Goal: Information Seeking & Learning: Learn about a topic

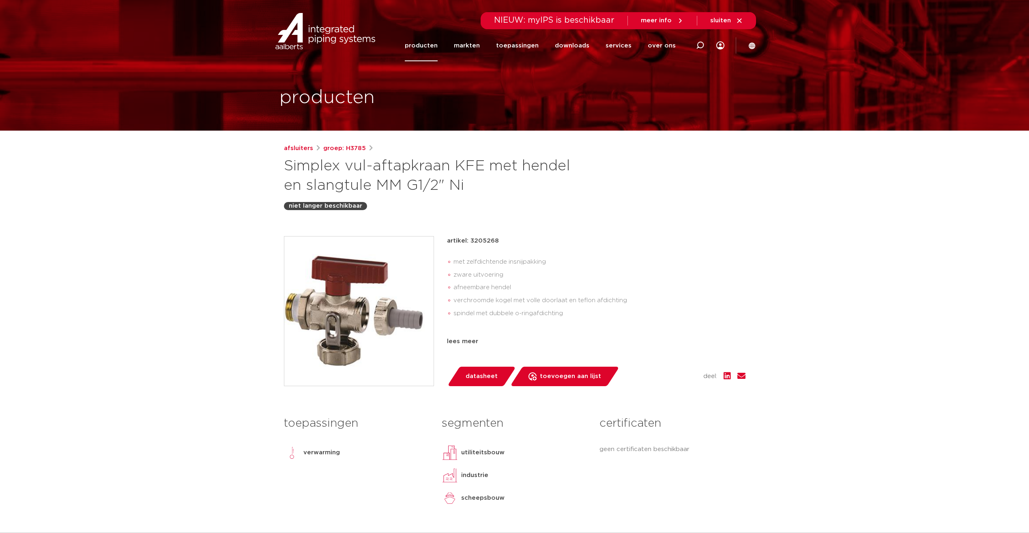
click at [425, 45] on link "producten" at bounding box center [421, 45] width 33 height 31
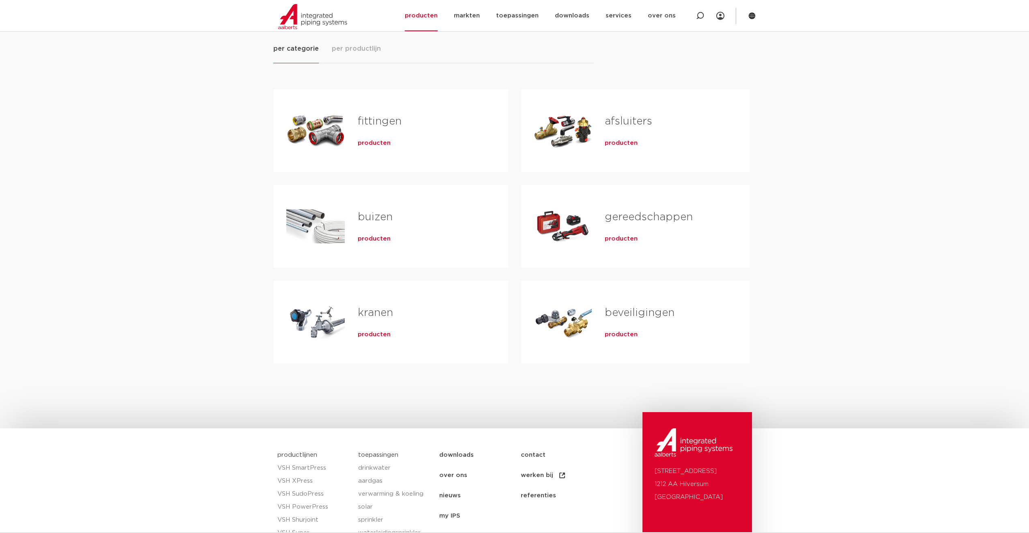
scroll to position [32, 0]
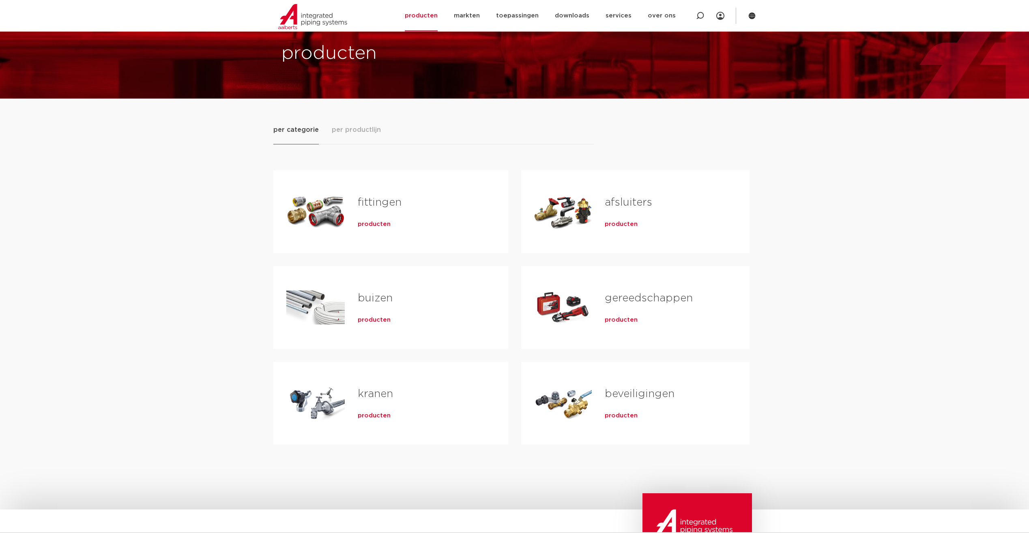
click at [623, 224] on span "producten" at bounding box center [621, 224] width 33 height 8
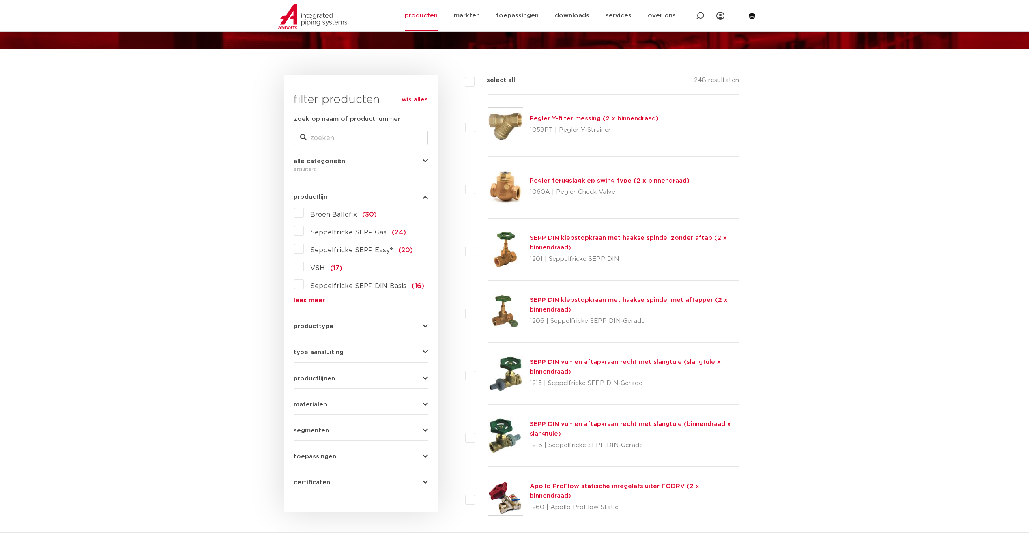
scroll to position [162, 0]
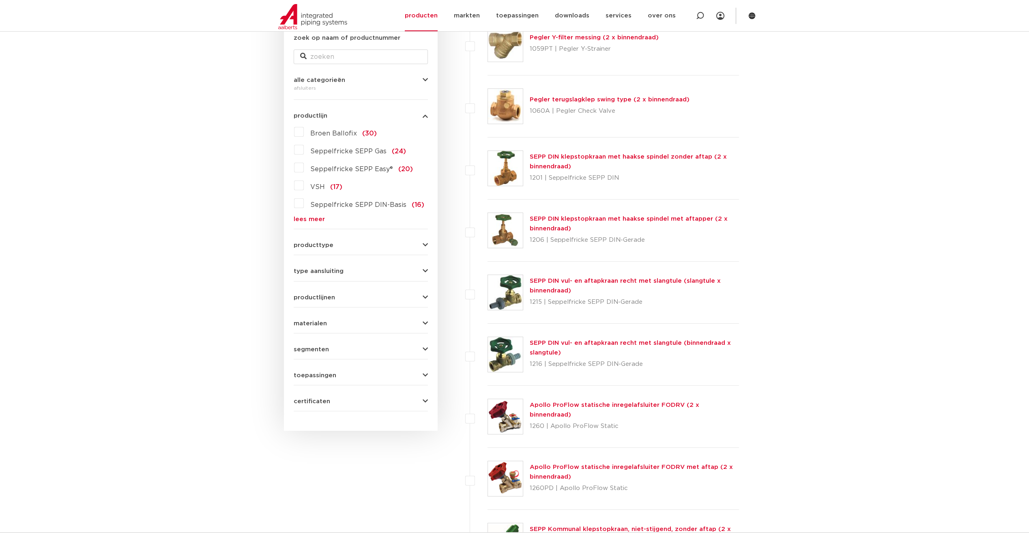
click at [303, 220] on link "lees meer" at bounding box center [361, 219] width 134 height 6
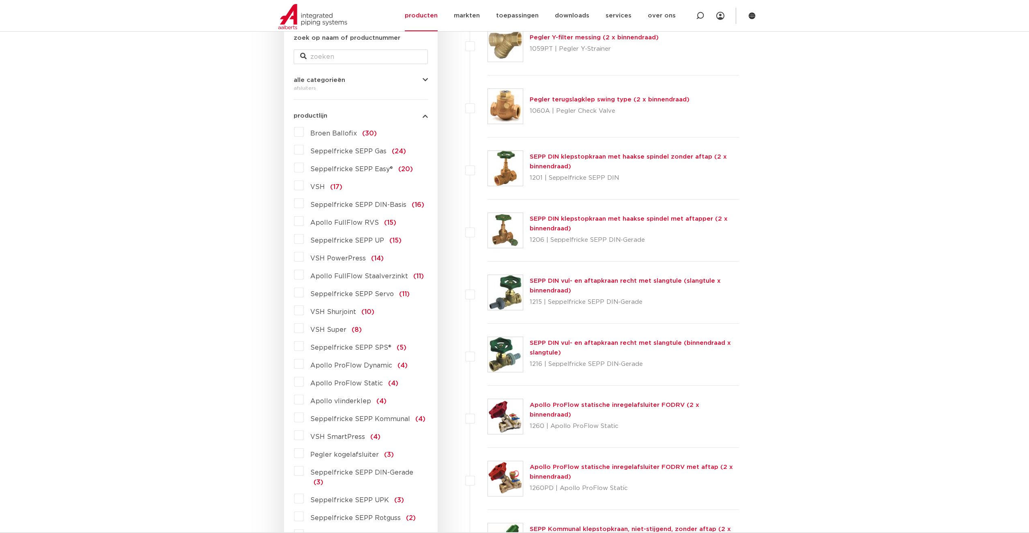
scroll to position [81, 0]
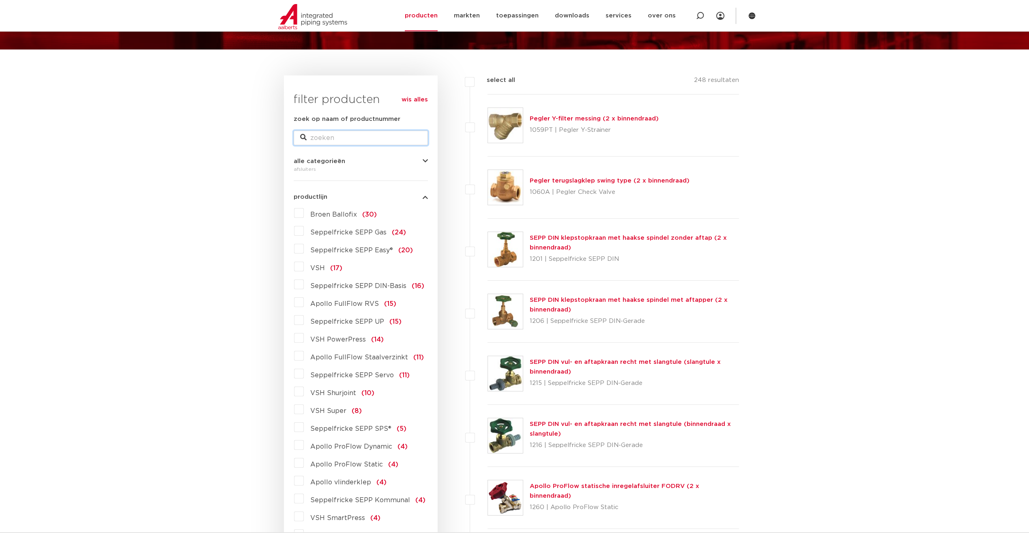
click at [335, 139] on input "zoek op naam of productnummer" at bounding box center [361, 138] width 134 height 15
type input "simplex"
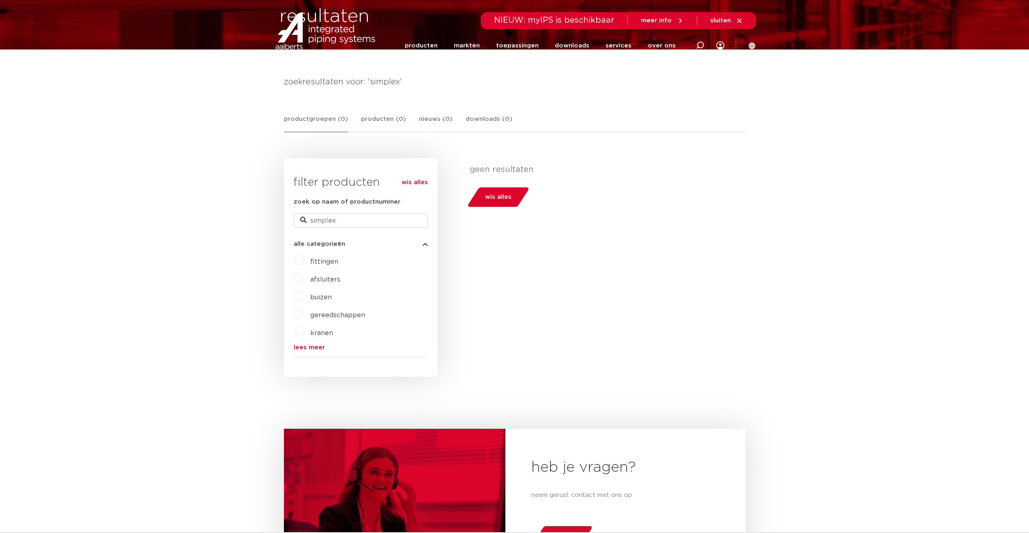
click at [304, 278] on label "afsluiters" at bounding box center [322, 277] width 37 height 13
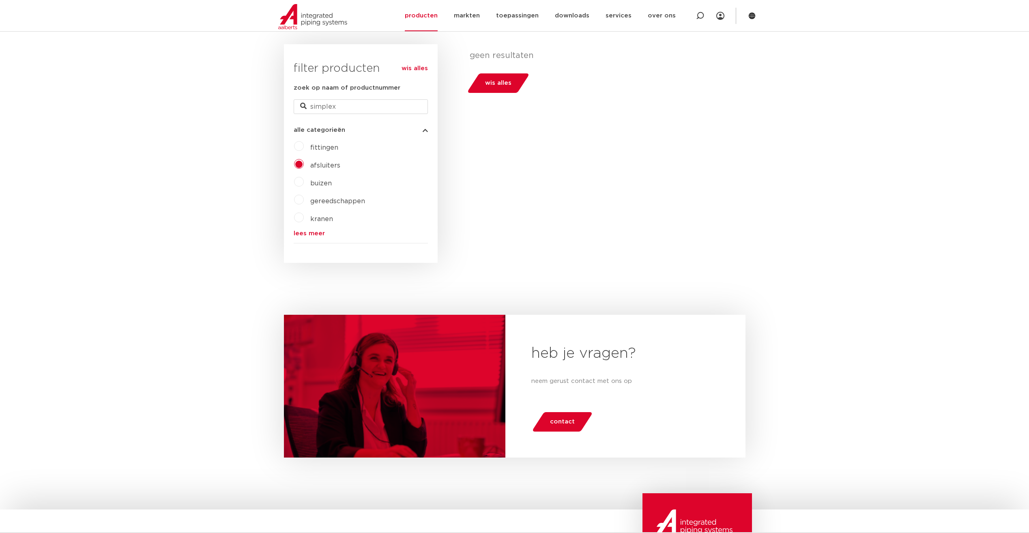
scroll to position [155, 0]
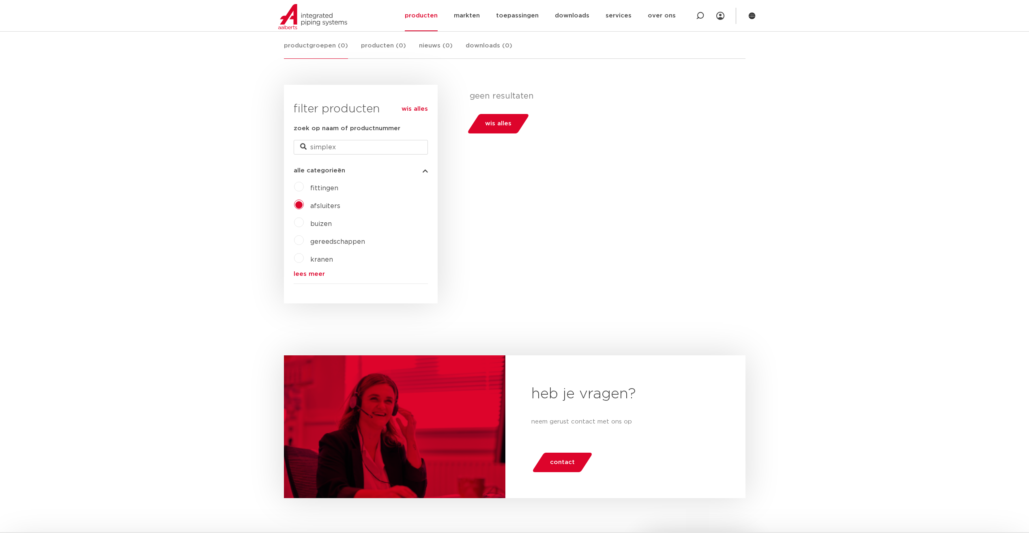
click at [306, 273] on link "lees meer" at bounding box center [361, 274] width 134 height 6
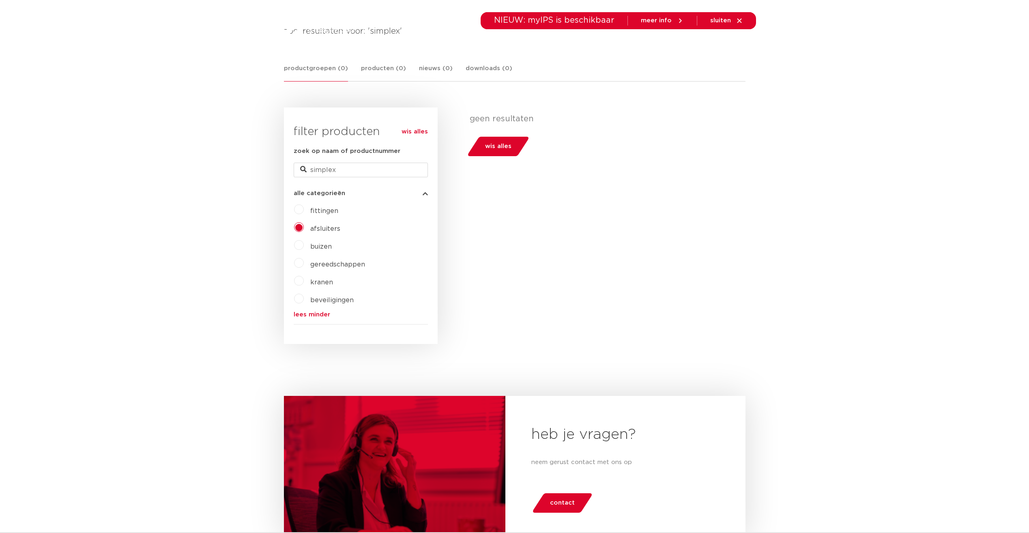
scroll to position [0, 0]
